Goal: Information Seeking & Learning: Check status

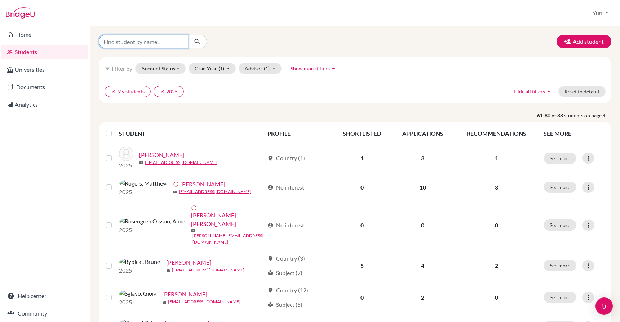
click at [140, 41] on input "Find student by name..." at bounding box center [143, 42] width 89 height 14
type input "[PERSON_NAME]"
click button "submit" at bounding box center [197, 42] width 19 height 14
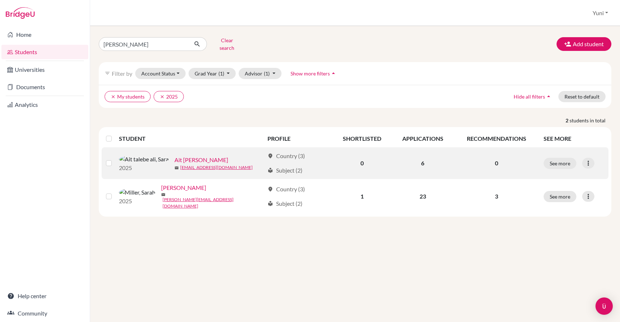
click at [175, 155] on link "Ait [PERSON_NAME]" at bounding box center [202, 159] width 54 height 9
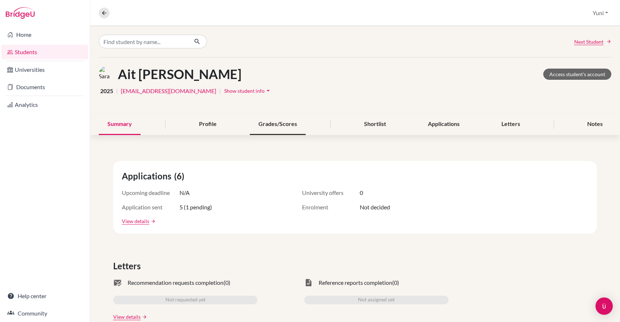
click at [283, 129] on div "Grades/Scores" at bounding box center [278, 124] width 56 height 21
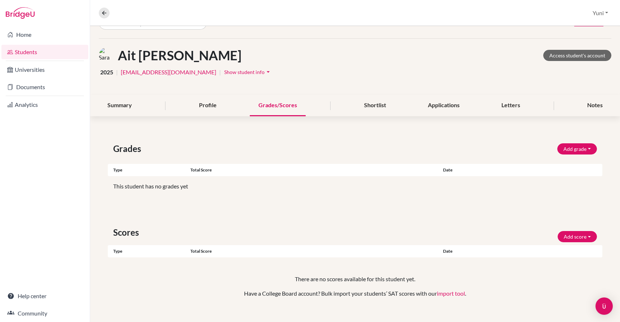
scroll to position [16, 0]
